Goal: Task Accomplishment & Management: Manage account settings

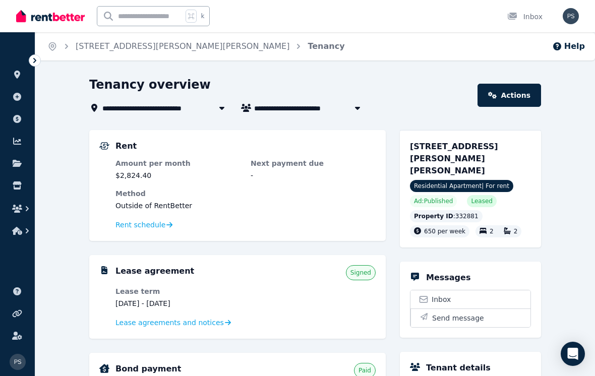
click at [471, 180] on span "Residential Apartment | For rent" at bounding box center [461, 186] width 103 height 12
click at [461, 180] on span "Residential Apartment | For rent" at bounding box center [461, 186] width 103 height 12
click at [465, 180] on span "Residential Apartment | For rent" at bounding box center [461, 186] width 103 height 12
click at [134, 50] on link "[STREET_ADDRESS][PERSON_NAME][PERSON_NAME]" at bounding box center [183, 46] width 214 height 10
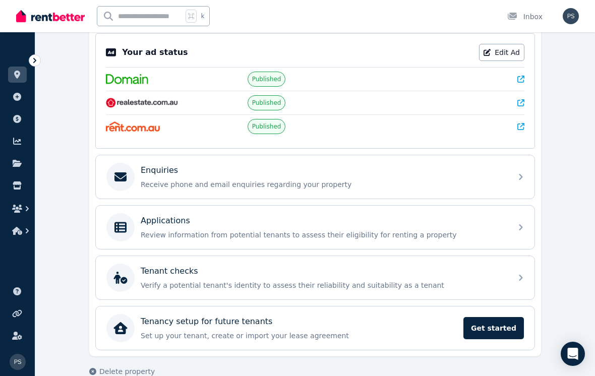
scroll to position [209, 0]
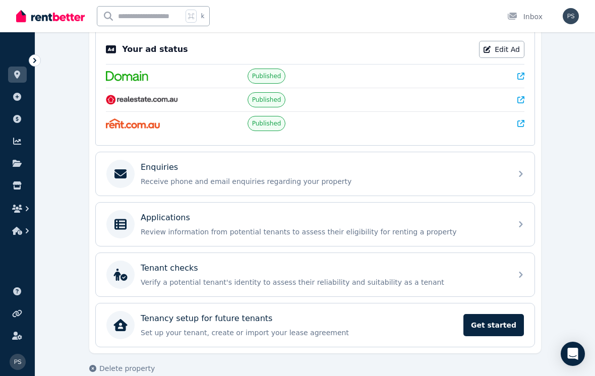
click at [525, 180] on div "Enquiries Receive phone and email enquiries regarding your property" at bounding box center [315, 173] width 439 height 43
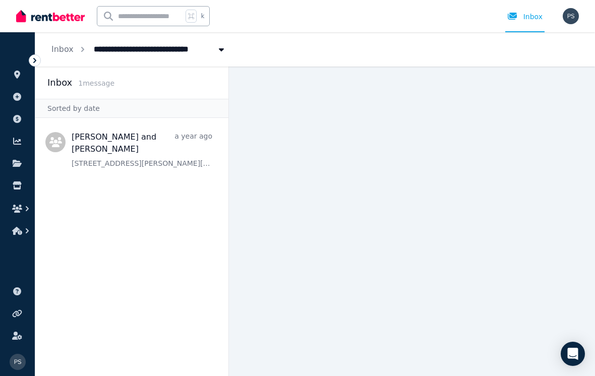
click at [96, 142] on span "Message list" at bounding box center [131, 148] width 193 height 52
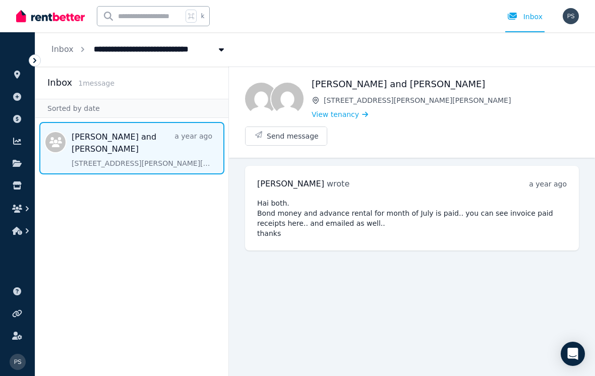
click at [481, 105] on div "[PERSON_NAME] and [PERSON_NAME] [STREET_ADDRESS][GEOGRAPHIC_DATA][PERSON_NAME][…" at bounding box center [445, 98] width 267 height 43
click at [499, 120] on div "[PERSON_NAME] and [PERSON_NAME] [STREET_ADDRESS][PERSON_NAME][PERSON_NAME] View…" at bounding box center [412, 112] width 366 height 91
click at [57, 53] on link "Inbox" at bounding box center [62, 49] width 22 height 10
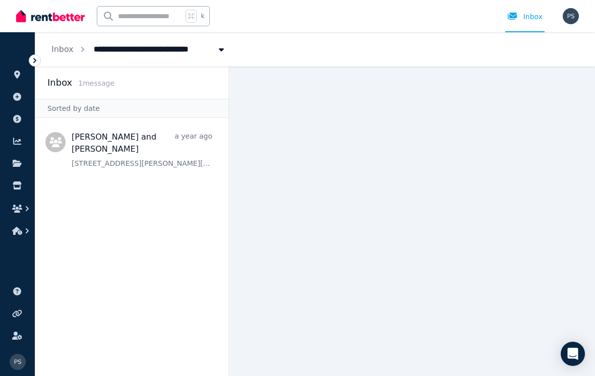
click at [84, 86] on span "1 message" at bounding box center [96, 83] width 36 height 8
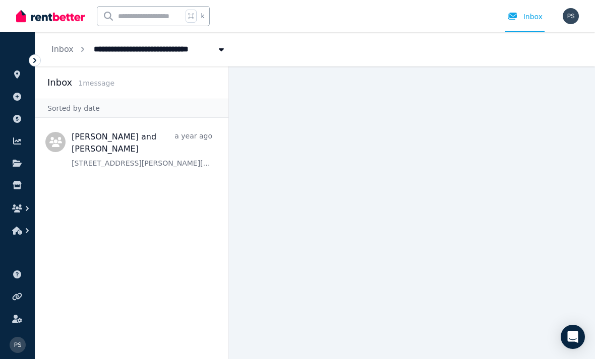
scroll to position [32, 0]
click at [32, 61] on icon at bounding box center [35, 60] width 10 height 10
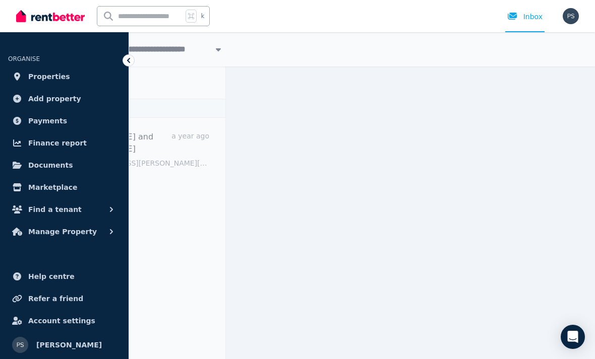
click at [47, 86] on link "Properties" at bounding box center [64, 77] width 112 height 20
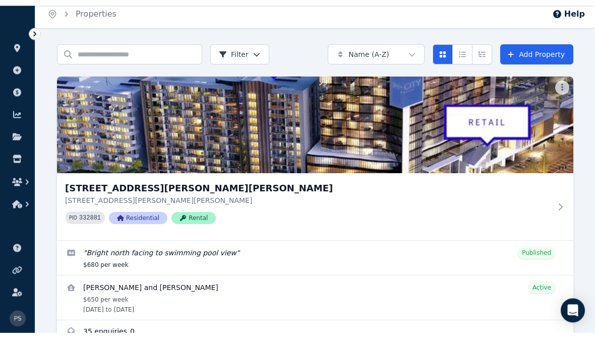
scroll to position [4, 0]
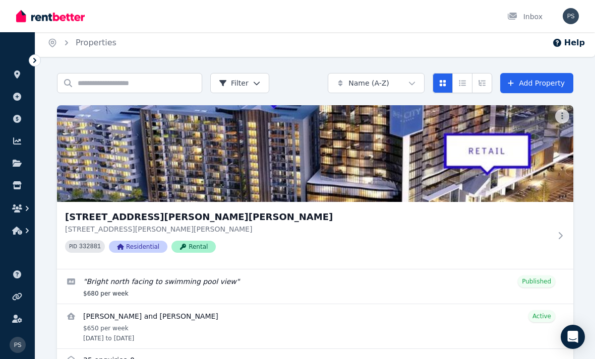
click at [552, 287] on link "Edit listing: Bright north facing to swimming pool view" at bounding box center [315, 287] width 516 height 34
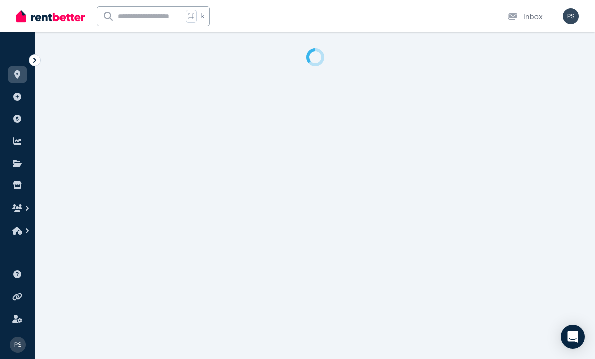
select select "***"
select select "**********"
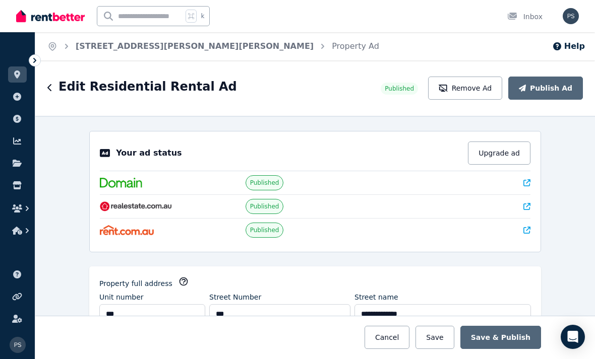
click at [529, 178] on link at bounding box center [526, 183] width 7 height 10
click at [59, 79] on h1 "Edit Residential Rental Ad" at bounding box center [147, 87] width 178 height 16
click at [49, 84] on icon "button" at bounding box center [49, 88] width 5 height 8
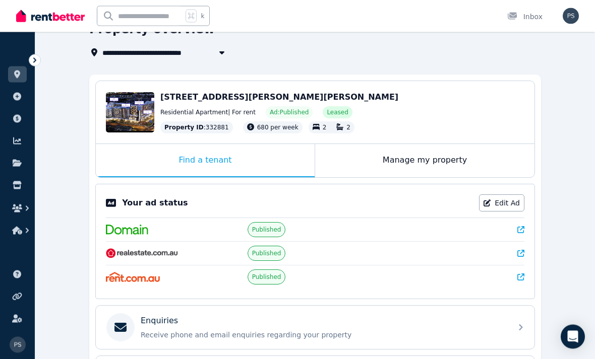
scroll to position [55, 0]
click at [512, 207] on link "Edit Ad" at bounding box center [501, 203] width 45 height 17
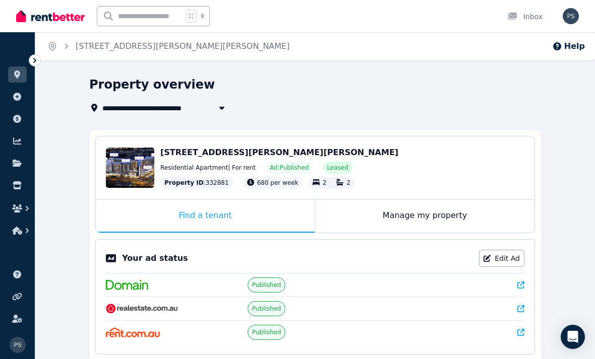
select select "***"
select select "**********"
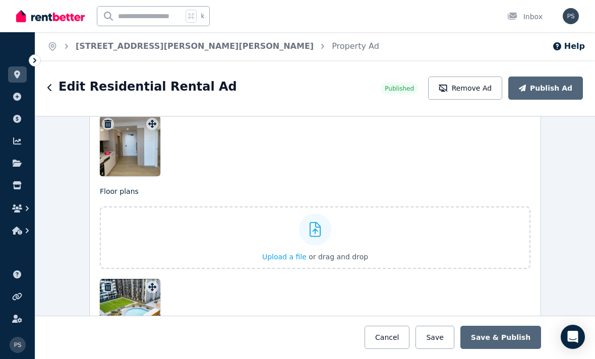
scroll to position [1515, 0]
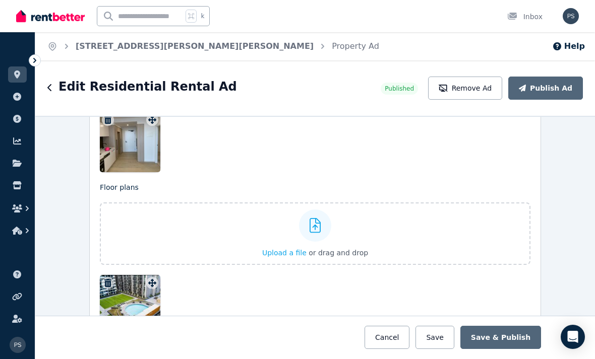
click at [323, 234] on div at bounding box center [315, 226] width 32 height 32
click at [0, 0] on input "Upload a file or drag and drop" at bounding box center [0, 0] width 0 height 0
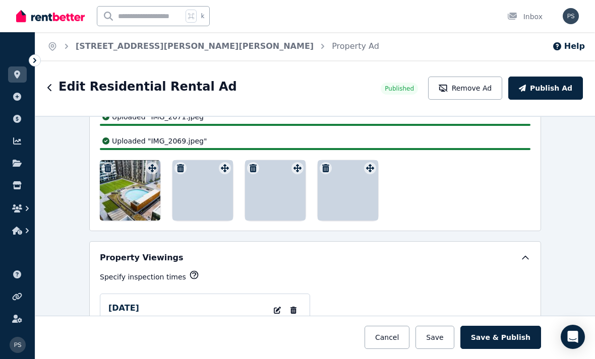
scroll to position [1698, 0]
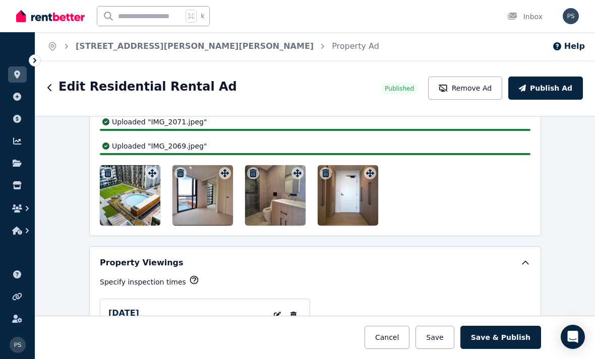
click at [445, 349] on button "Save" at bounding box center [434, 337] width 38 height 23
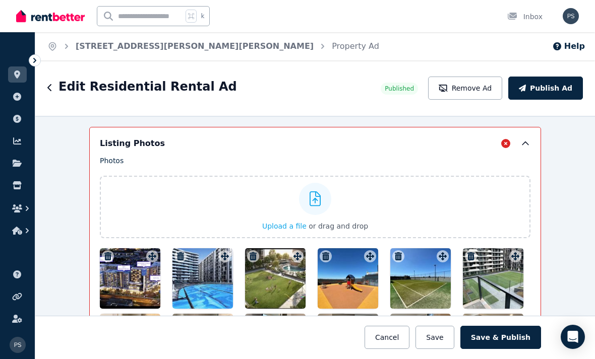
scroll to position [1298, 0]
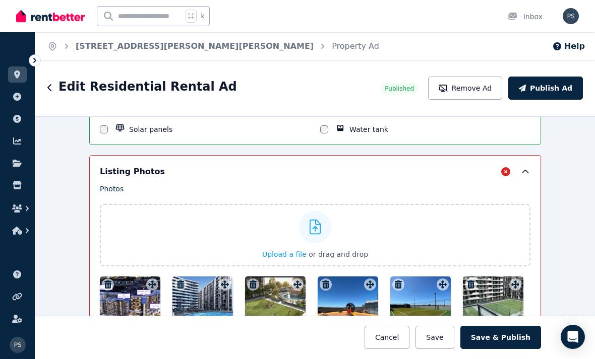
click at [510, 349] on button "Save & Publish" at bounding box center [500, 337] width 81 height 23
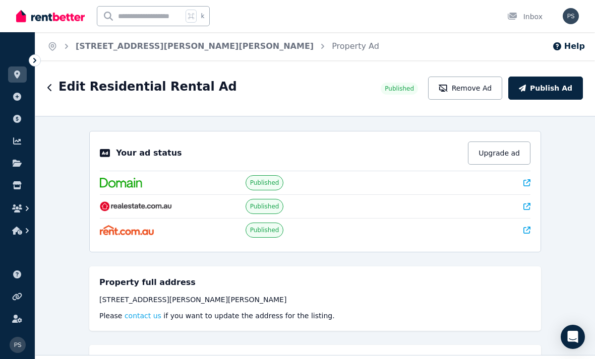
scroll to position [-1, 0]
click at [551, 86] on button "Publish Ad" at bounding box center [545, 88] width 75 height 23
click at [26, 235] on icon "button" at bounding box center [27, 231] width 10 height 10
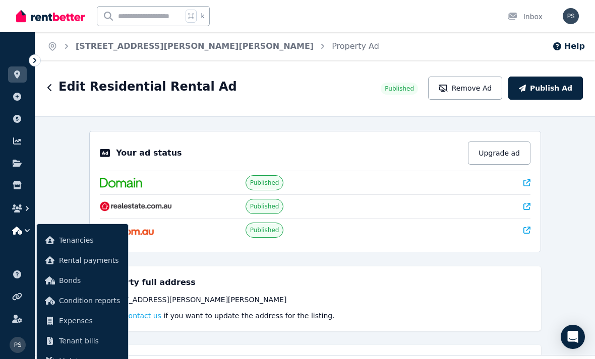
click at [82, 241] on span "Tenancies" at bounding box center [89, 240] width 61 height 12
